Goal: Task Accomplishment & Management: Manage account settings

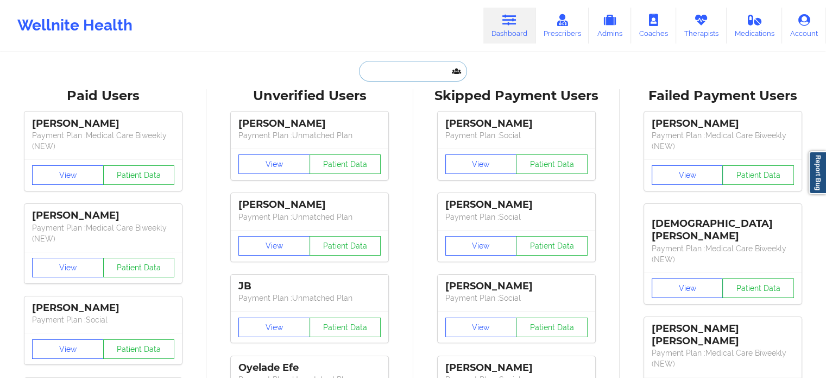
click at [389, 73] on input "text" at bounding box center [413, 71] width 108 height 21
paste input "[PERSON_NAME]"
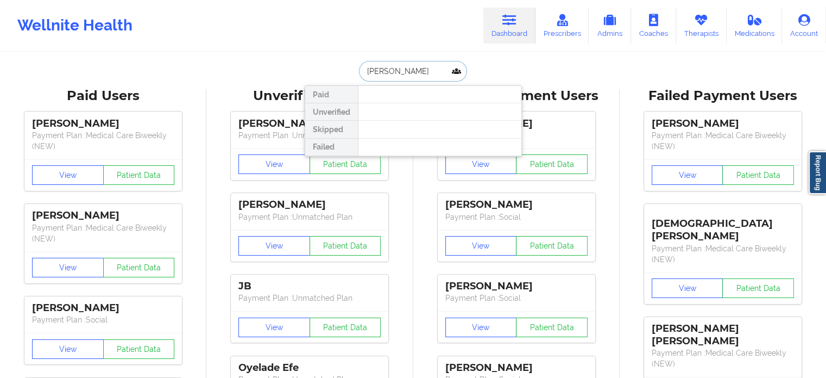
click at [424, 71] on input "[PERSON_NAME]" at bounding box center [413, 71] width 108 height 21
drag, startPoint x: 422, startPoint y: 76, endPoint x: 381, endPoint y: 80, distance: 40.4
click at [381, 80] on input "[PERSON_NAME]" at bounding box center [413, 71] width 108 height 21
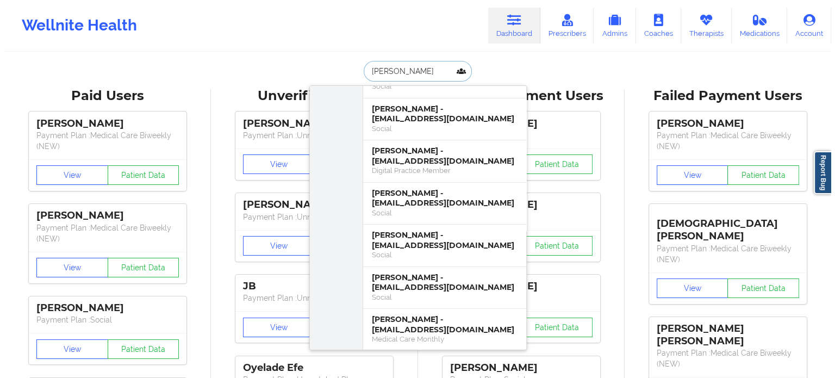
scroll to position [72, 0]
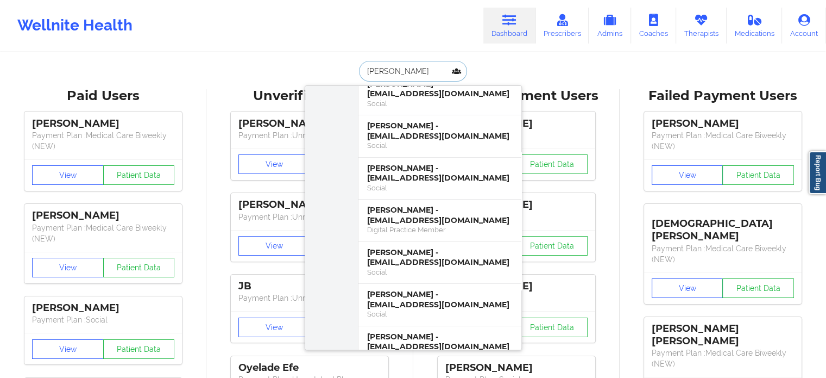
type input "[PERSON_NAME]"
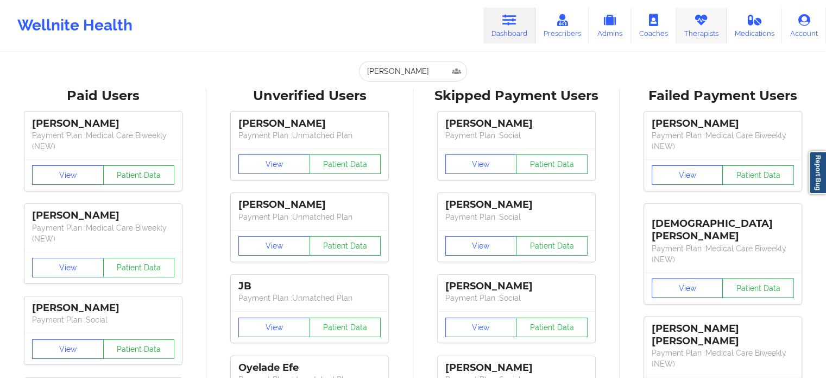
click at [709, 20] on icon at bounding box center [701, 20] width 14 height 12
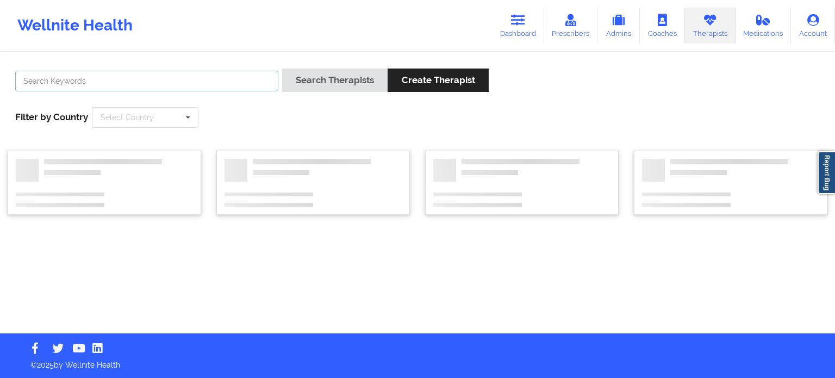
drag, startPoint x: 230, startPoint y: 78, endPoint x: 247, endPoint y: 112, distance: 38.6
click at [230, 78] on input "text" at bounding box center [146, 81] width 263 height 21
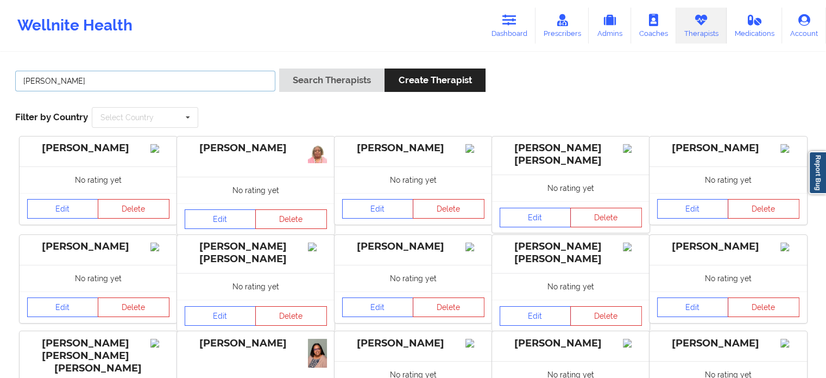
click at [279, 68] on button "Search Therapists" at bounding box center [331, 79] width 105 height 23
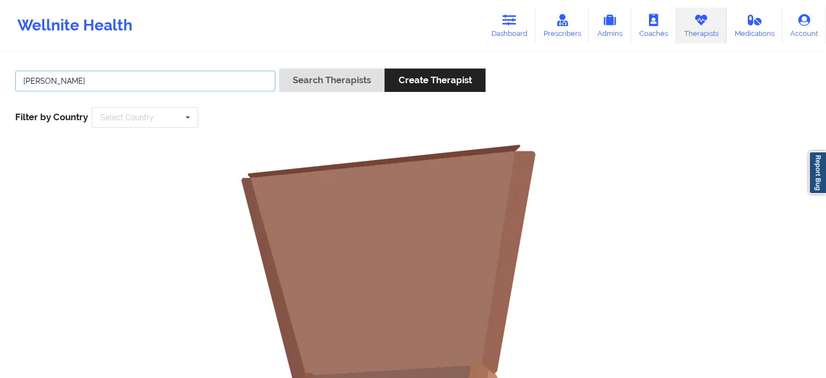
click at [163, 80] on input "[PERSON_NAME]" at bounding box center [145, 81] width 260 height 21
click at [279, 68] on button "Search Therapists" at bounding box center [331, 79] width 105 height 23
click at [37, 84] on input "[PERSON_NAME]" at bounding box center [145, 81] width 260 height 21
type input "[GEOGRAPHIC_DATA]"
click at [279, 68] on button "Search Therapists" at bounding box center [331, 79] width 105 height 23
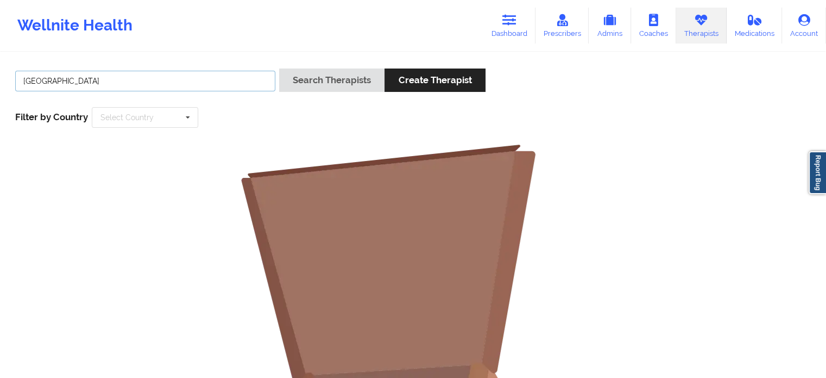
drag, startPoint x: 85, startPoint y: 81, endPoint x: 0, endPoint y: 74, distance: 85.1
click at [0, 74] on div "Machita Hill Search Therapists Create Therapist Filter by Country Select Countr…" at bounding box center [413, 335] width 826 height 565
click at [217, 89] on input "text" at bounding box center [145, 81] width 260 height 21
type input "[PERSON_NAME]"
click at [279, 68] on button "Search Therapists" at bounding box center [331, 79] width 105 height 23
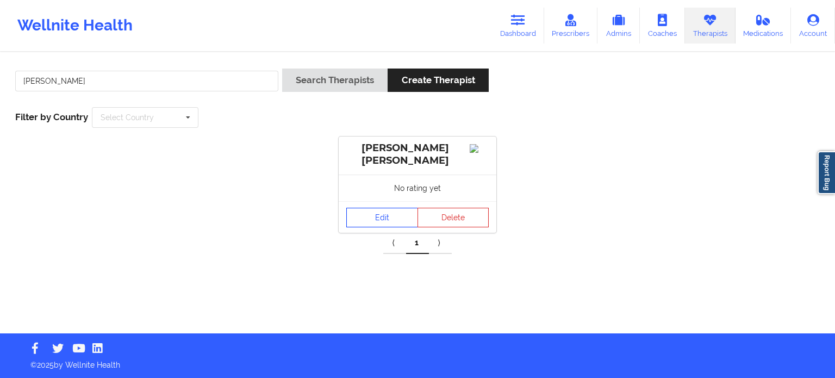
click at [402, 218] on link "Edit" at bounding box center [382, 218] width 72 height 20
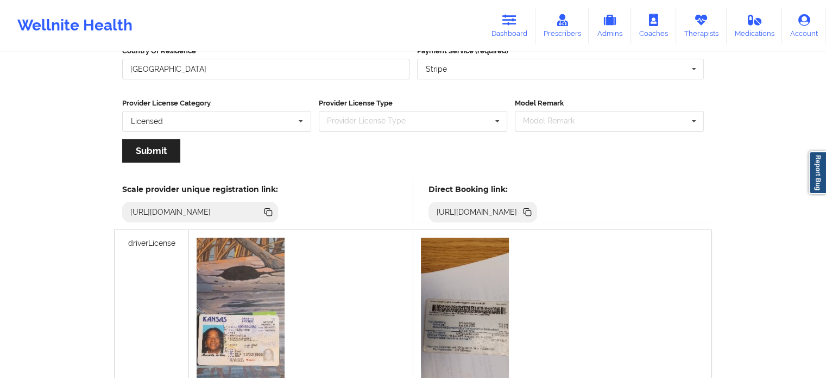
scroll to position [269, 0]
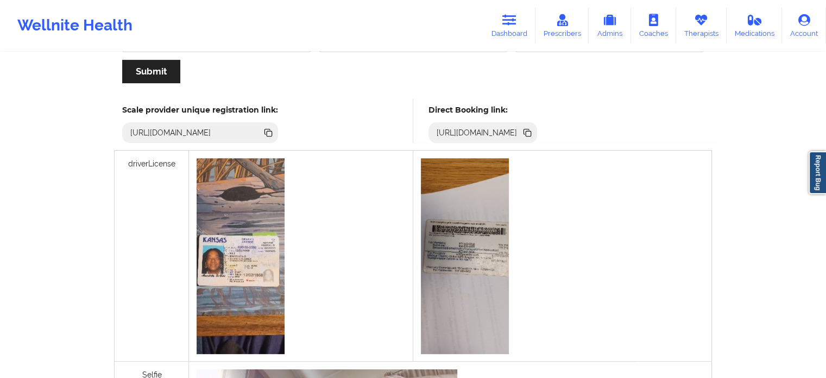
click at [531, 131] on icon at bounding box center [528, 133] width 5 height 5
click at [504, 23] on link "Dashboard" at bounding box center [510, 26] width 52 height 36
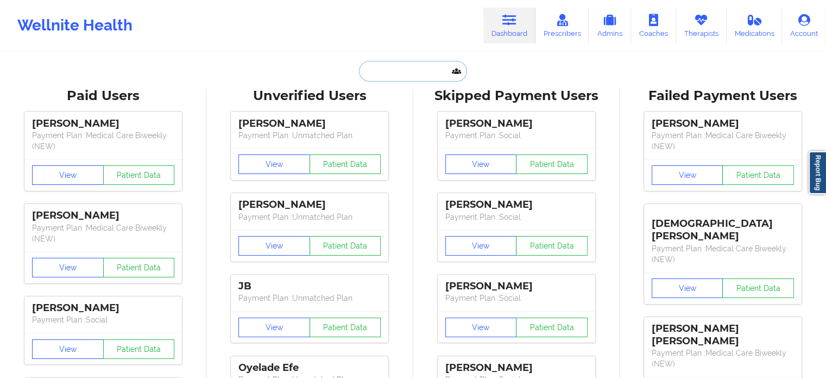
click at [415, 76] on input "text" at bounding box center [413, 71] width 108 height 21
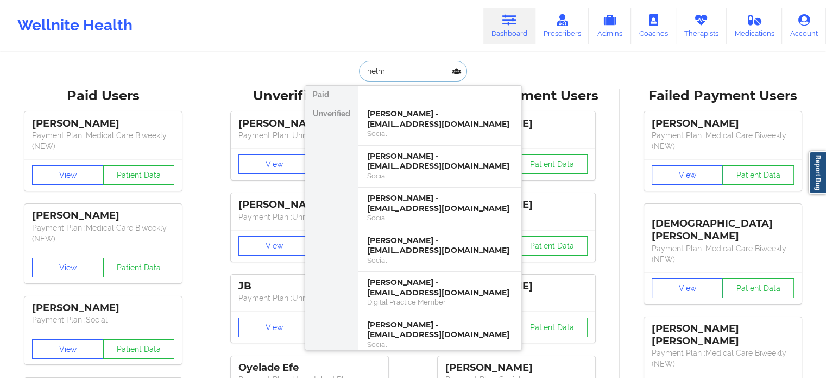
type input "helmi"
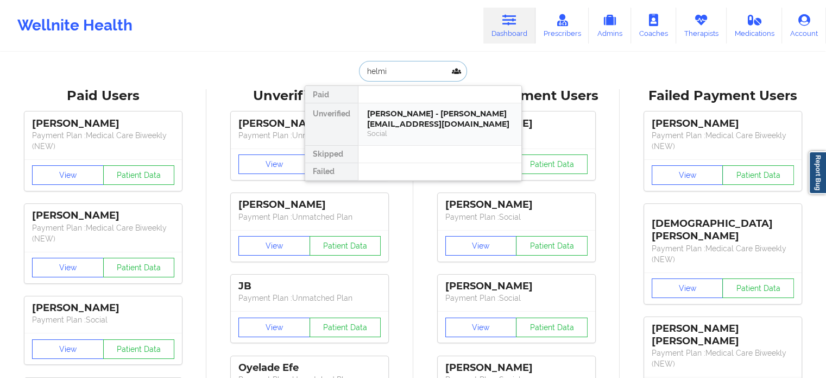
click at [457, 116] on div "[PERSON_NAME] - [PERSON_NAME][EMAIL_ADDRESS][DOMAIN_NAME]" at bounding box center [440, 119] width 146 height 20
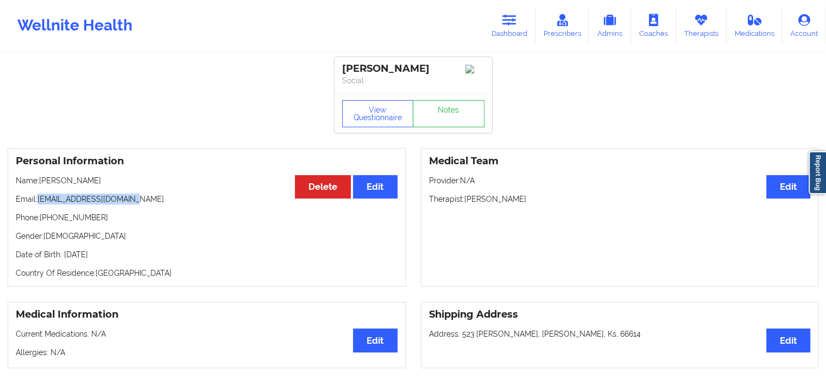
drag, startPoint x: 137, startPoint y: 202, endPoint x: 37, endPoint y: 204, distance: 100.0
click at [37, 204] on p "Email: [PERSON_NAME][EMAIL_ADDRESS][DOMAIN_NAME]" at bounding box center [207, 198] width 382 height 11
copy p "[EMAIL_ADDRESS][DOMAIN_NAME]"
drag, startPoint x: 513, startPoint y: 17, endPoint x: 534, endPoint y: 34, distance: 27.0
click at [513, 17] on icon at bounding box center [510, 20] width 14 height 12
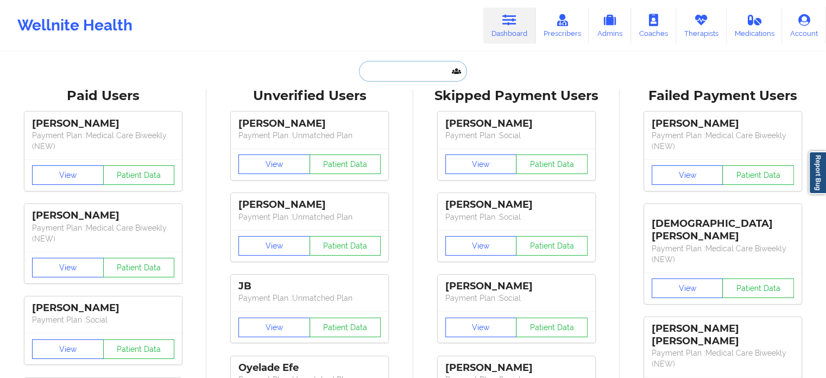
click at [396, 69] on input "text" at bounding box center [413, 71] width 108 height 21
paste input "[EMAIL_ADDRESS][DOMAIN_NAME]"
type input "[EMAIL_ADDRESS][DOMAIN_NAME]"
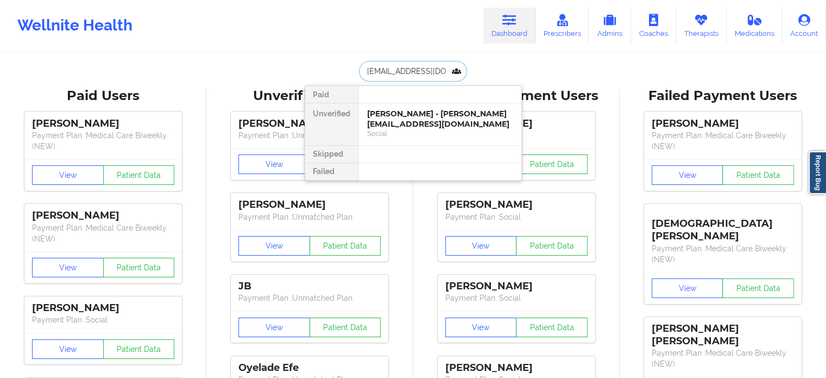
scroll to position [0, 20]
click at [427, 122] on div "[PERSON_NAME] - [EMAIL_ADDRESS][DOMAIN_NAME]" at bounding box center [440, 119] width 146 height 20
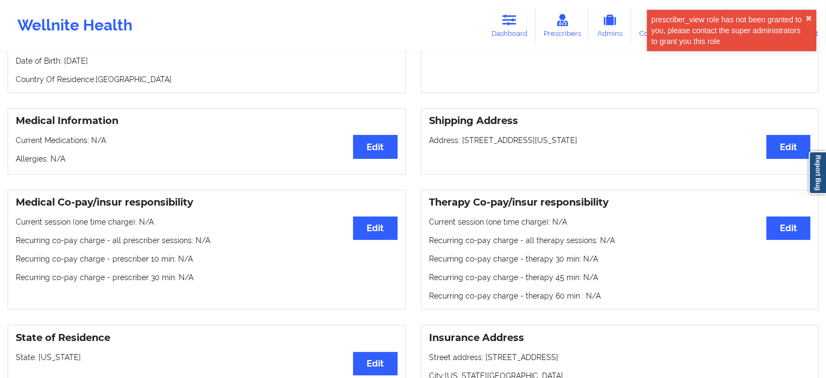
scroll to position [124, 0]
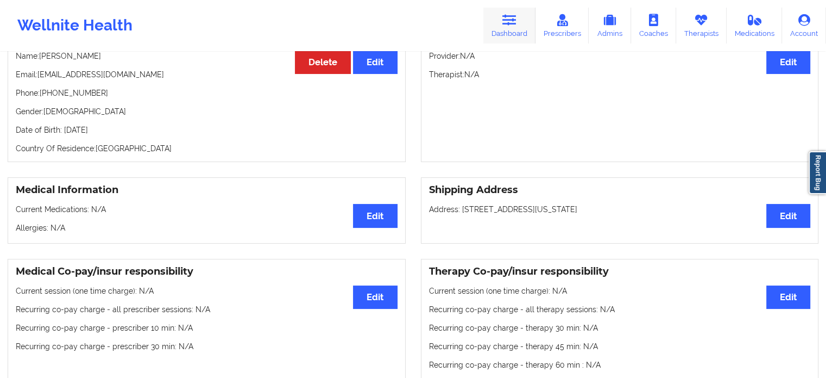
click at [513, 24] on icon at bounding box center [510, 20] width 14 height 12
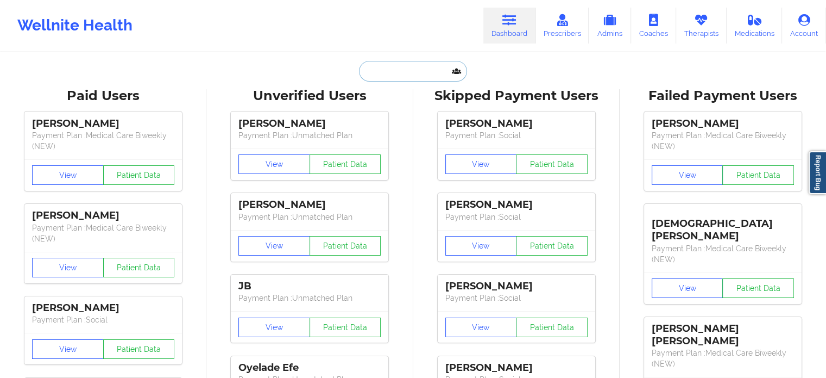
click at [436, 67] on input "text" at bounding box center [413, 71] width 108 height 21
paste input "[EMAIL_ADDRESS][DOMAIN_NAME]"
type input "[EMAIL_ADDRESS][DOMAIN_NAME]"
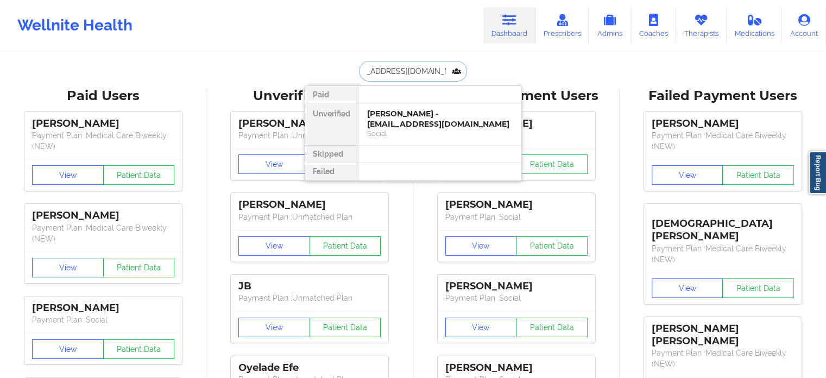
click at [422, 131] on div "Social" at bounding box center [440, 133] width 146 height 9
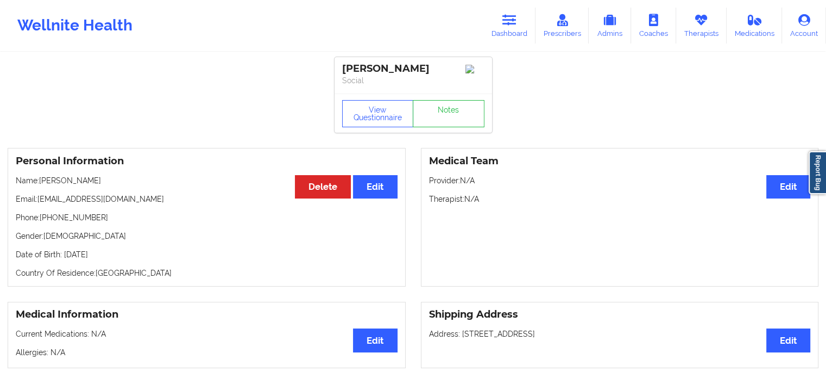
drag, startPoint x: 515, startPoint y: 32, endPoint x: 463, endPoint y: 12, distance: 55.7
click at [515, 32] on link "Dashboard" at bounding box center [510, 26] width 52 height 36
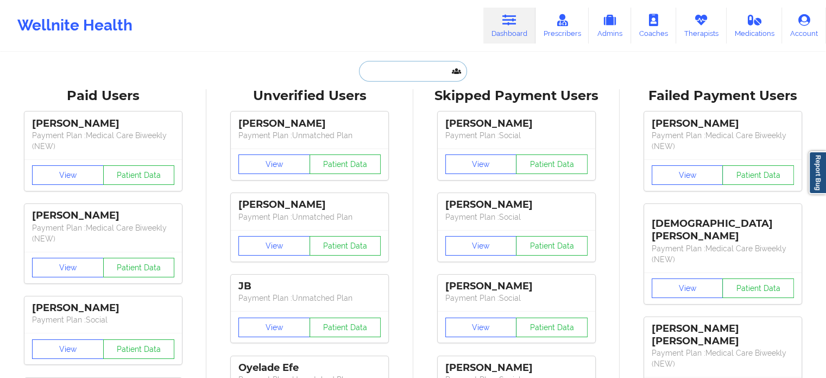
click at [404, 77] on input "text" at bounding box center [413, 71] width 108 height 21
paste input "Bushrago"
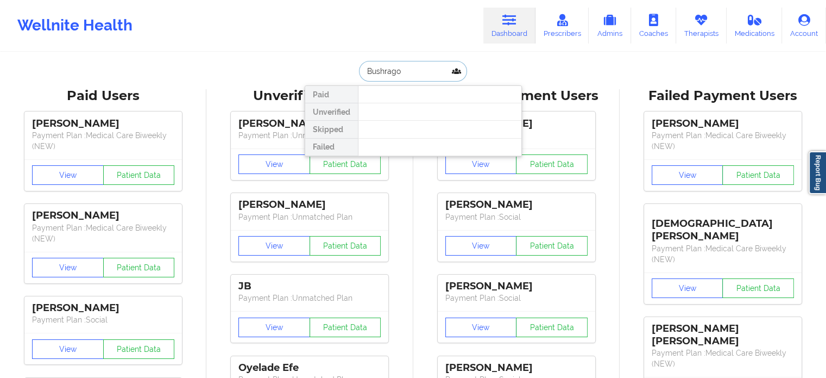
drag, startPoint x: 422, startPoint y: 71, endPoint x: 168, endPoint y: 51, distance: 254.5
paste input "[EMAIL_ADDRESS][DOMAIN_NAME]"
type input "[EMAIL_ADDRESS][DOMAIN_NAME]"
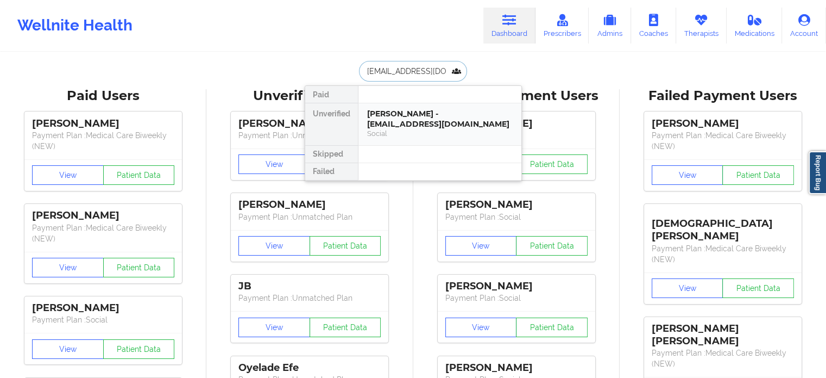
click at [414, 127] on div "[PERSON_NAME] - [EMAIL_ADDRESS][DOMAIN_NAME]" at bounding box center [440, 119] width 146 height 20
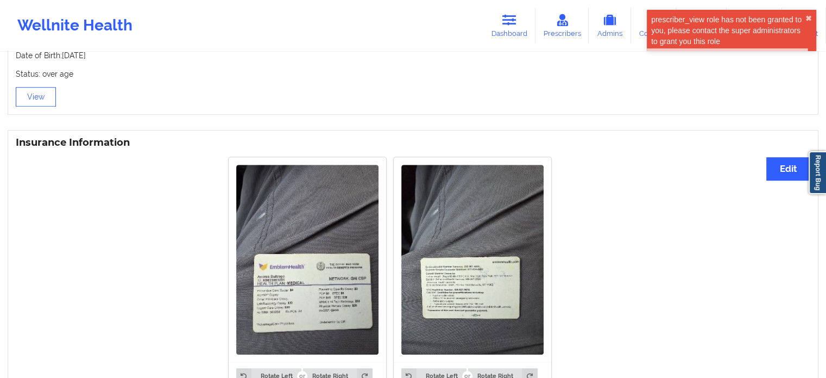
scroll to position [761, 0]
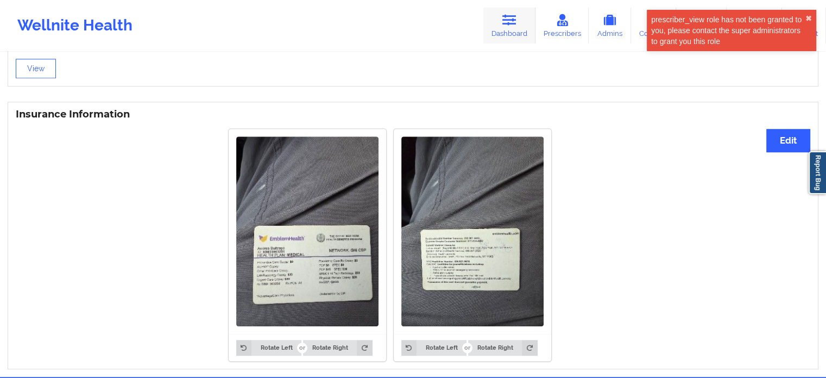
click at [516, 32] on link "Dashboard" at bounding box center [510, 26] width 52 height 36
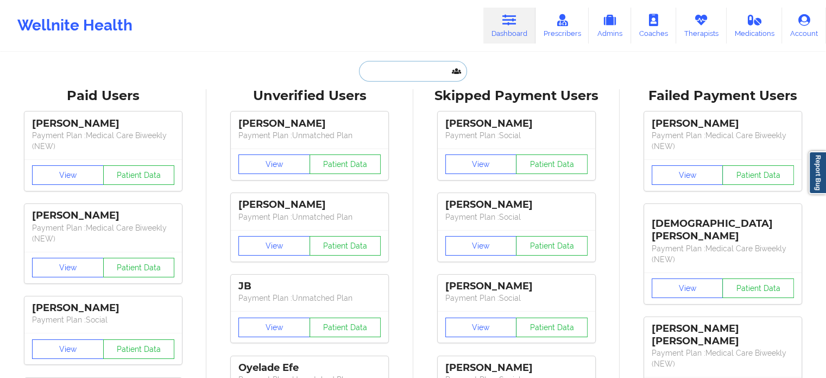
click at [409, 79] on input "text" at bounding box center [413, 71] width 108 height 21
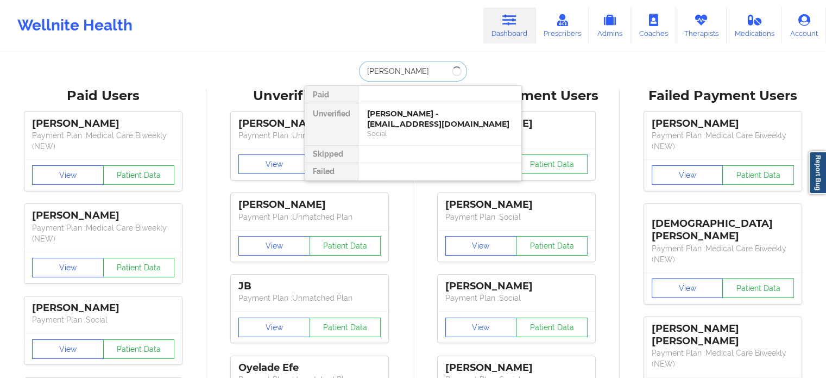
type input "[PERSON_NAME]"
click at [431, 112] on div "[PERSON_NAME] - [PERSON_NAME][EMAIL_ADDRESS][DOMAIN_NAME]" at bounding box center [440, 119] width 146 height 20
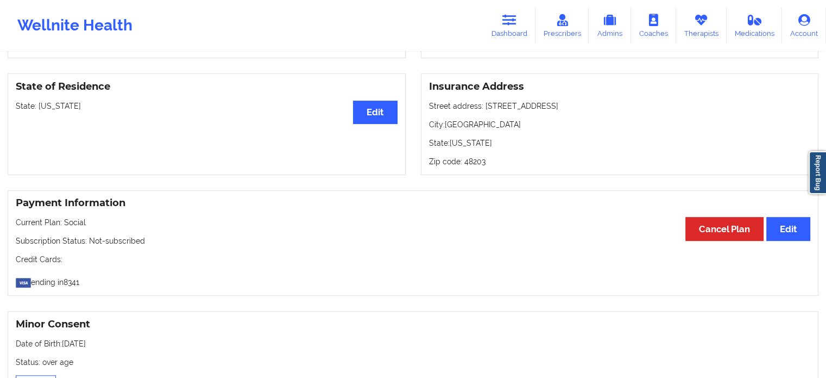
scroll to position [435, 0]
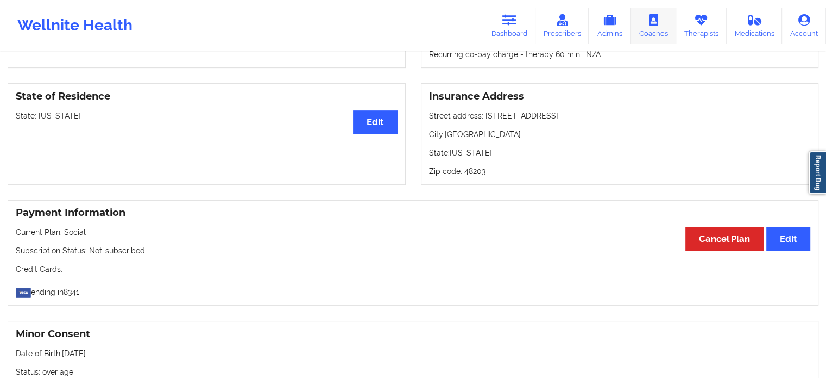
click at [685, 27] on link "Therapists" at bounding box center [701, 26] width 51 height 36
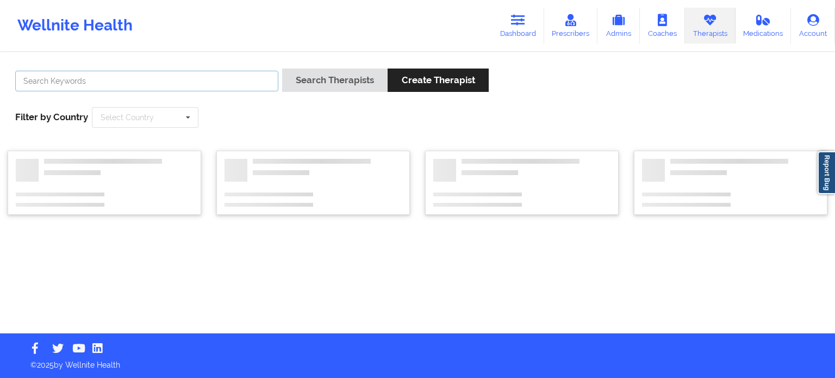
click at [212, 80] on input "text" at bounding box center [146, 81] width 263 height 21
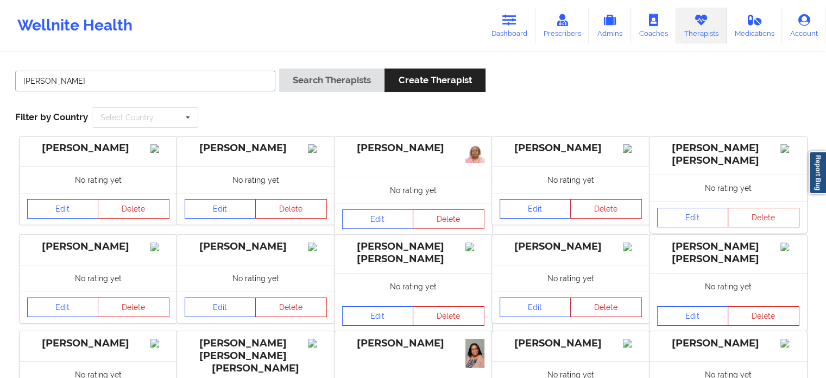
type input "[PERSON_NAME]"
click at [279, 68] on button "Search Therapists" at bounding box center [331, 79] width 105 height 23
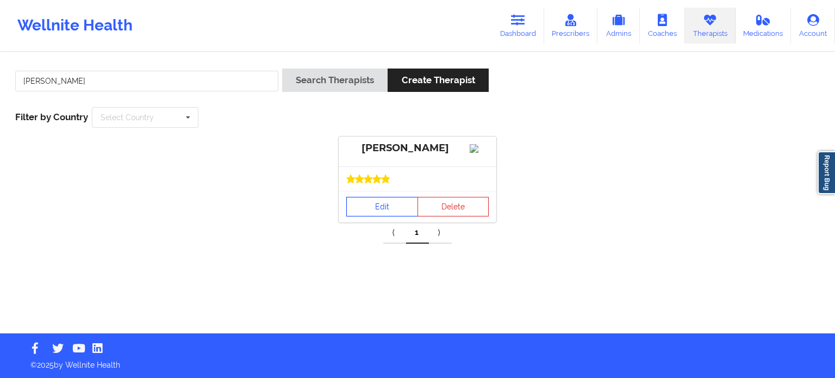
click at [387, 216] on link "Edit" at bounding box center [382, 207] width 72 height 20
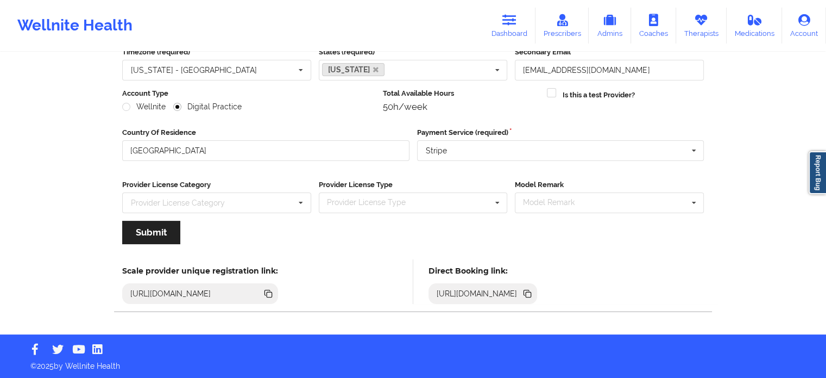
scroll to position [109, 0]
click at [530, 291] on icon at bounding box center [526, 292] width 5 height 5
